Goal: Transaction & Acquisition: Book appointment/travel/reservation

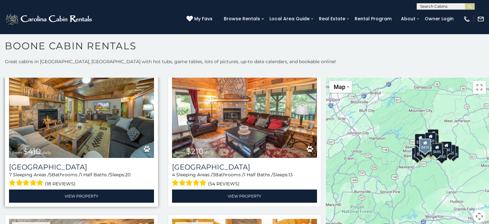
scroll to position [2091, 0]
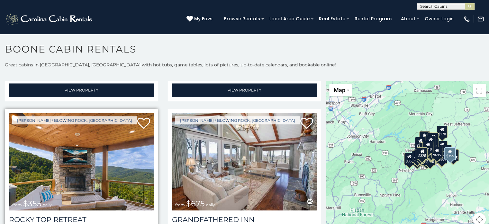
scroll to position [322, 0]
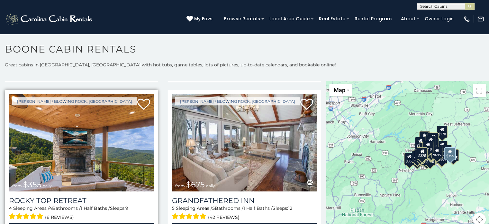
click at [74, 179] on img at bounding box center [81, 142] width 145 height 97
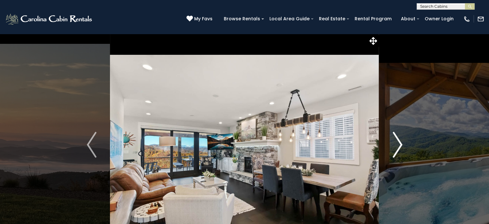
click at [401, 144] on img "Next" at bounding box center [398, 145] width 10 height 26
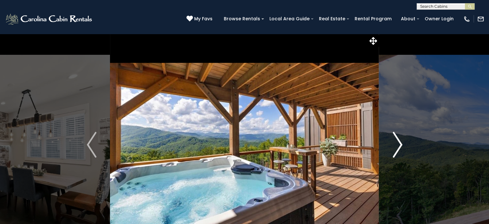
click at [399, 146] on img "Next" at bounding box center [398, 145] width 10 height 26
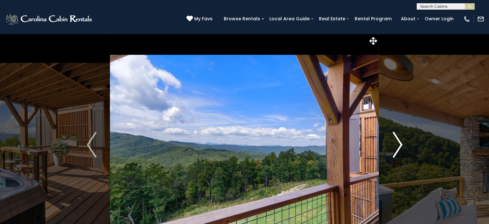
click at [399, 146] on img "Next" at bounding box center [398, 145] width 10 height 26
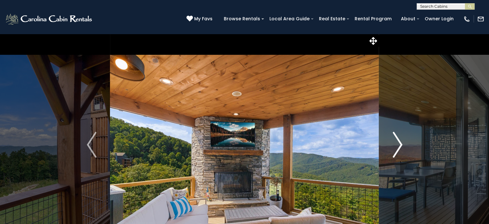
click at [398, 146] on img "Next" at bounding box center [398, 145] width 10 height 26
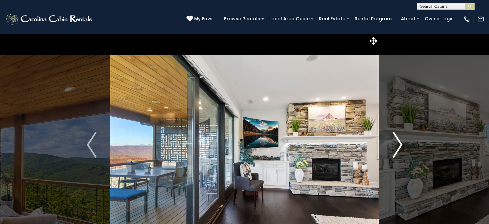
click at [399, 144] on img "Next" at bounding box center [398, 145] width 10 height 26
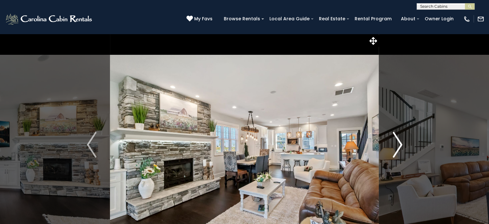
click at [399, 144] on img "Next" at bounding box center [398, 145] width 10 height 26
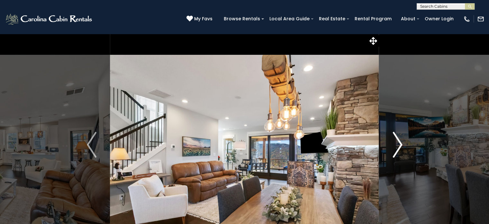
click at [399, 144] on img "Next" at bounding box center [398, 145] width 10 height 26
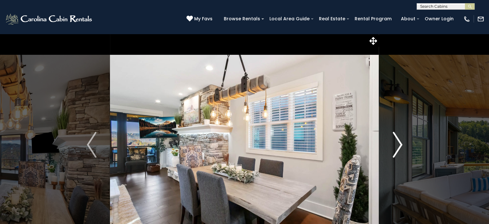
click at [399, 144] on img "Next" at bounding box center [398, 145] width 10 height 26
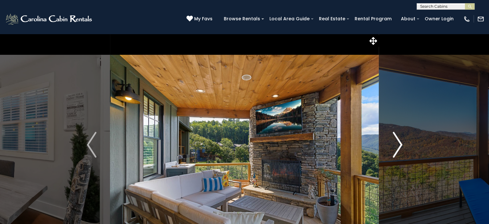
click at [399, 144] on img "Next" at bounding box center [398, 145] width 10 height 26
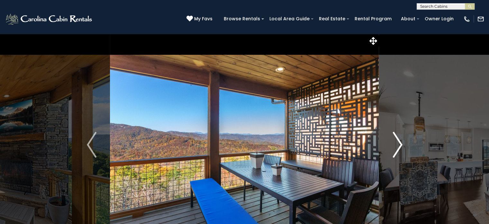
click at [399, 144] on img "Next" at bounding box center [398, 145] width 10 height 26
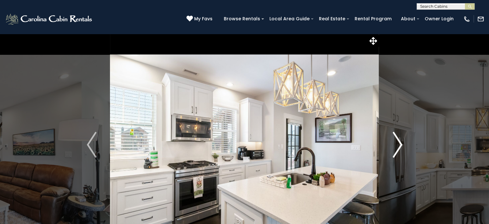
click at [401, 143] on img "Next" at bounding box center [398, 145] width 10 height 26
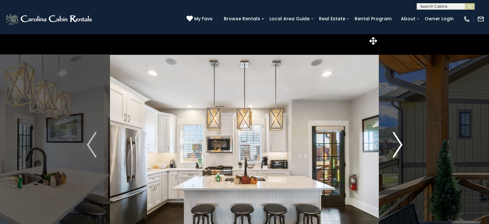
click at [400, 143] on img "Next" at bounding box center [398, 145] width 10 height 26
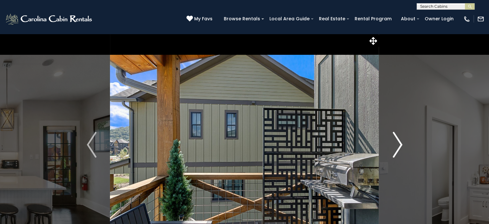
click at [400, 143] on img "Next" at bounding box center [398, 145] width 10 height 26
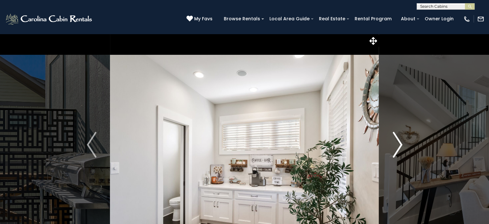
click at [400, 143] on img "Next" at bounding box center [398, 145] width 10 height 26
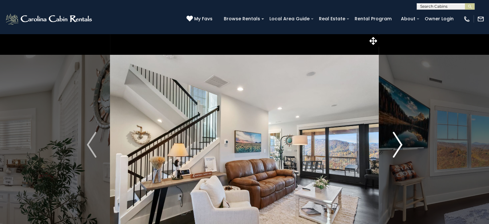
click at [400, 143] on img "Next" at bounding box center [398, 145] width 10 height 26
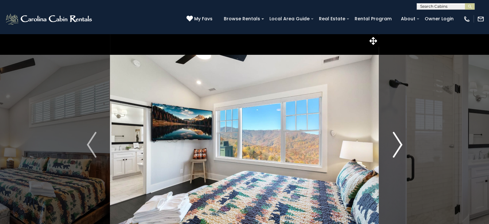
click at [400, 143] on img "Next" at bounding box center [398, 145] width 10 height 26
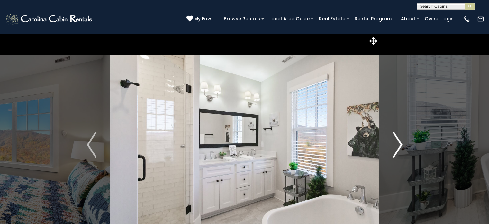
click at [400, 143] on img "Next" at bounding box center [398, 145] width 10 height 26
